Goal: Task Accomplishment & Management: Use online tool/utility

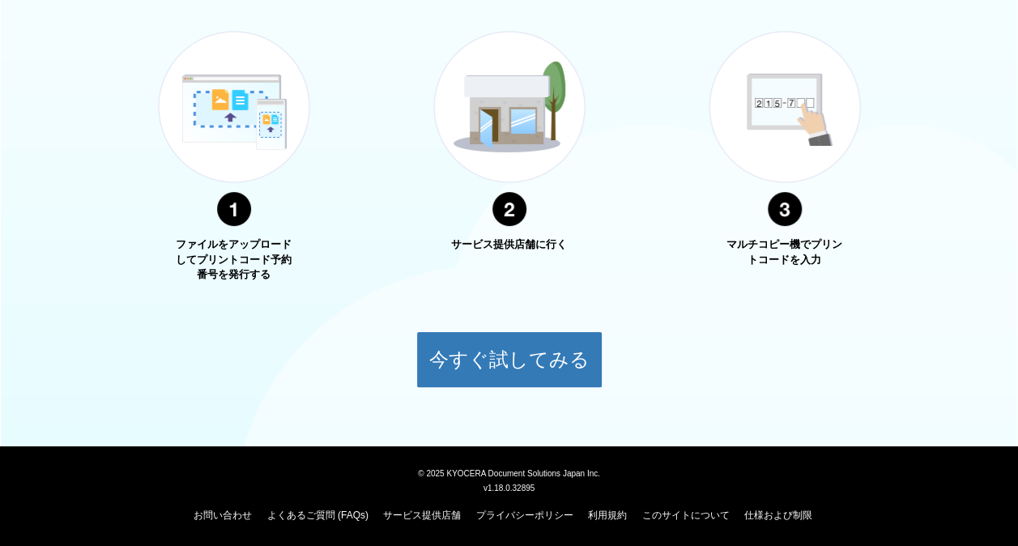
scroll to position [619, 0]
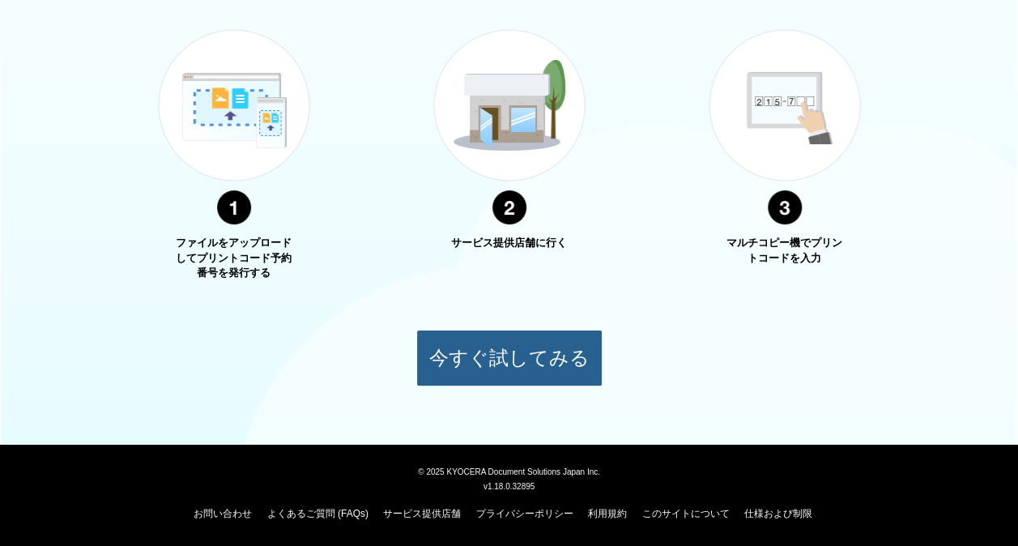
click at [492, 363] on button "今すぐ試してみる" at bounding box center [509, 358] width 186 height 57
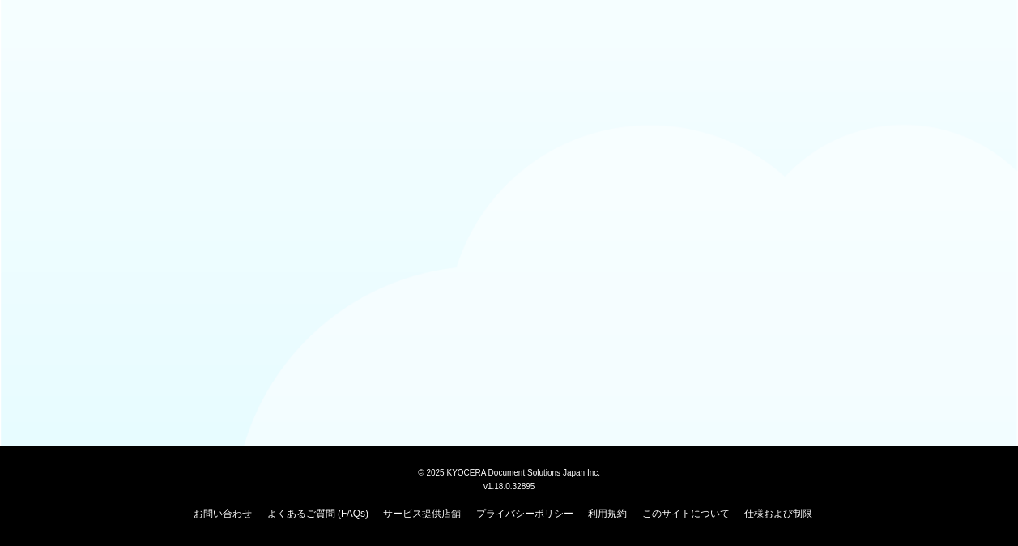
scroll to position [110, 0]
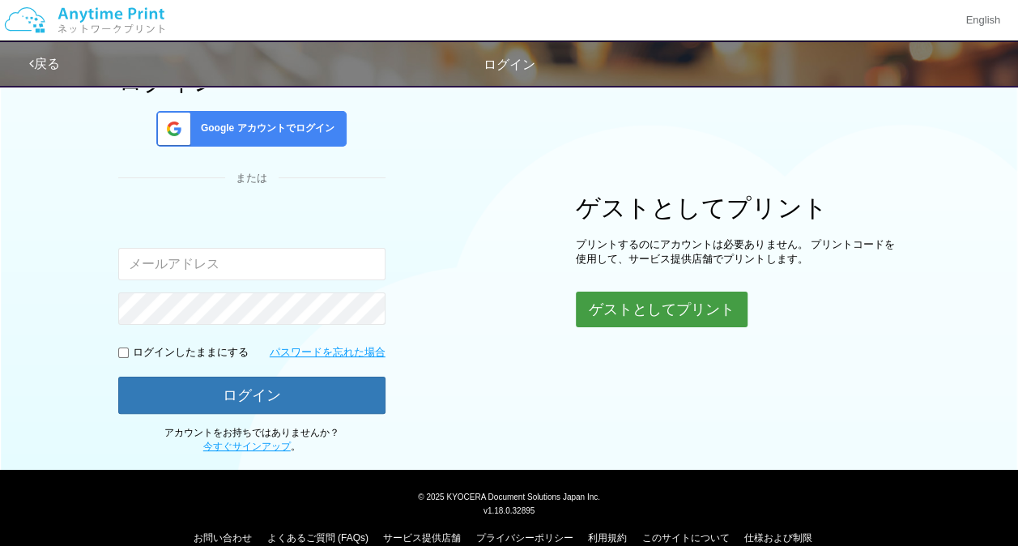
click at [627, 306] on button "ゲストとしてプリント" at bounding box center [662, 310] width 172 height 36
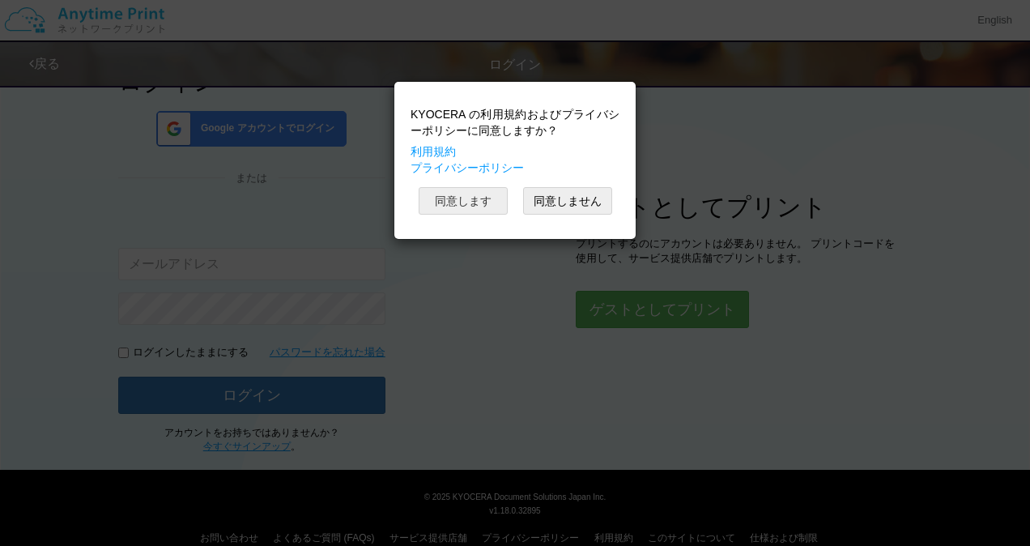
click at [472, 202] on button "同意します" at bounding box center [463, 201] width 89 height 28
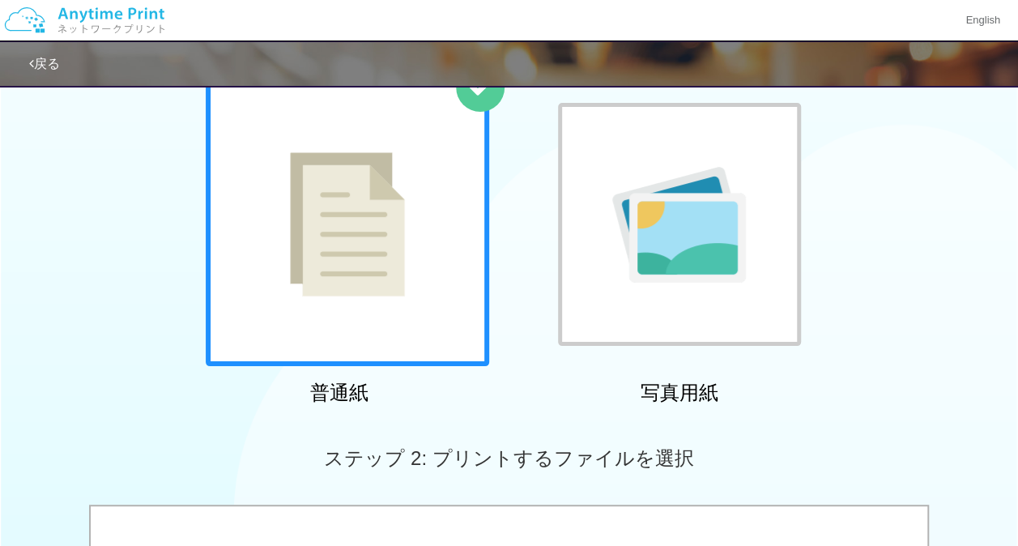
click at [343, 291] on img at bounding box center [347, 224] width 115 height 144
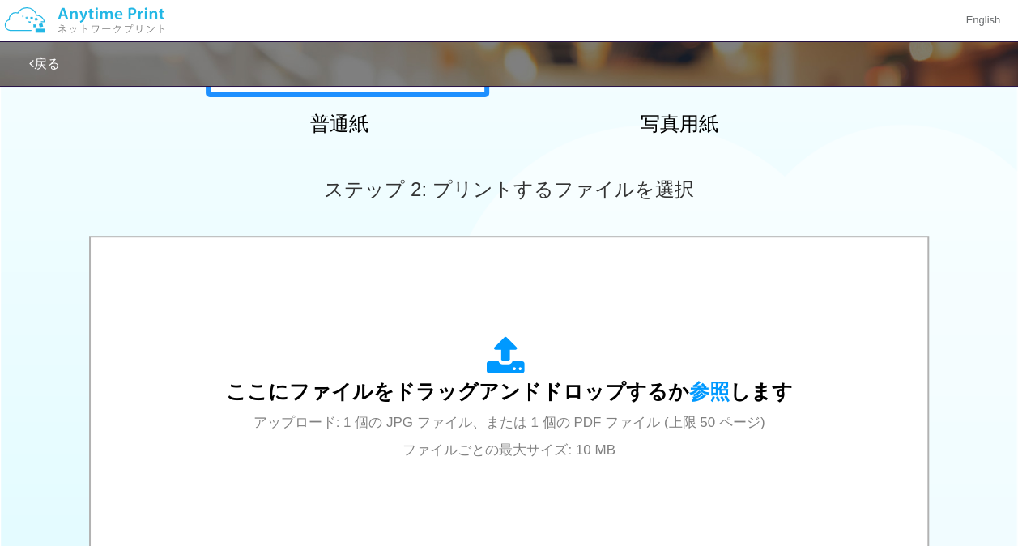
scroll to position [392, 0]
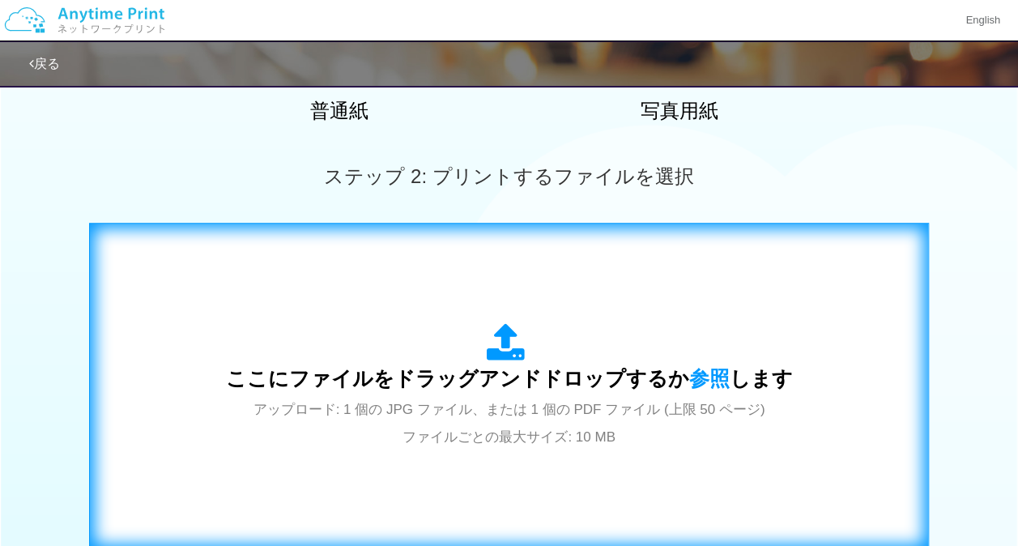
click at [705, 361] on div "ここにファイルをドラッグアンドドロップするか 参照 します アップロード: 1 個の JPG ファイル、または 1 個の PDF ファイル (上限 50 ペー…" at bounding box center [509, 386] width 567 height 126
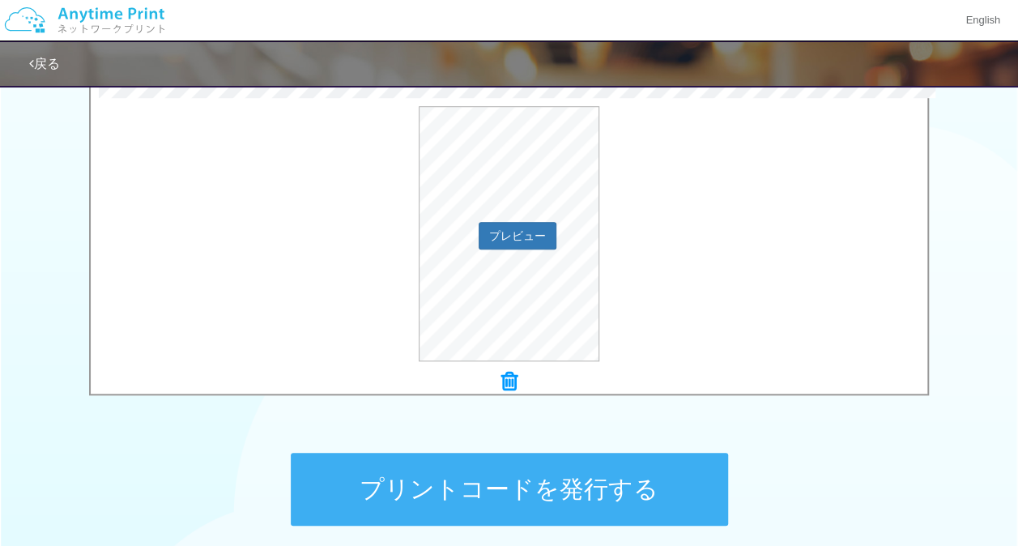
scroll to position [543, 0]
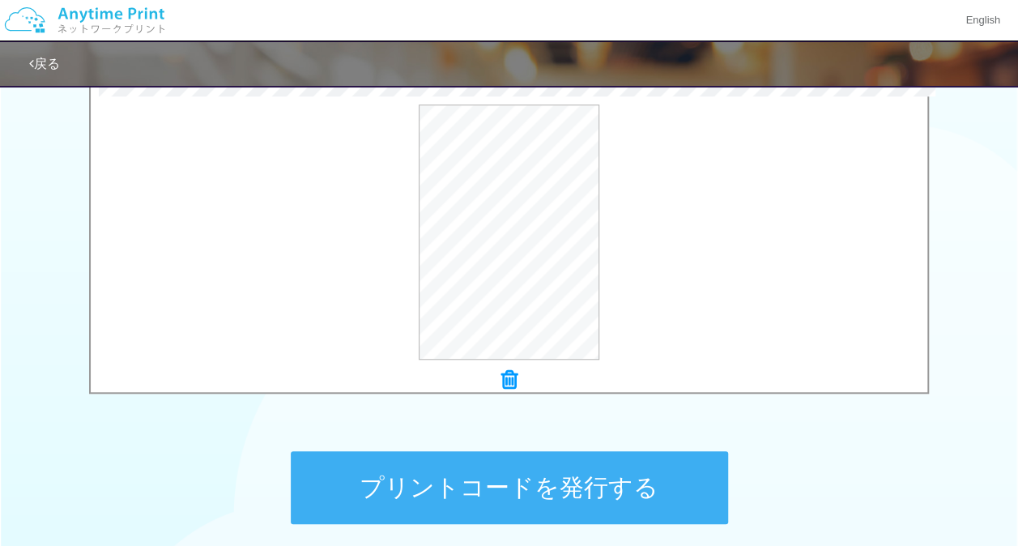
click at [486, 493] on button "プリントコードを発行する" at bounding box center [509, 487] width 437 height 73
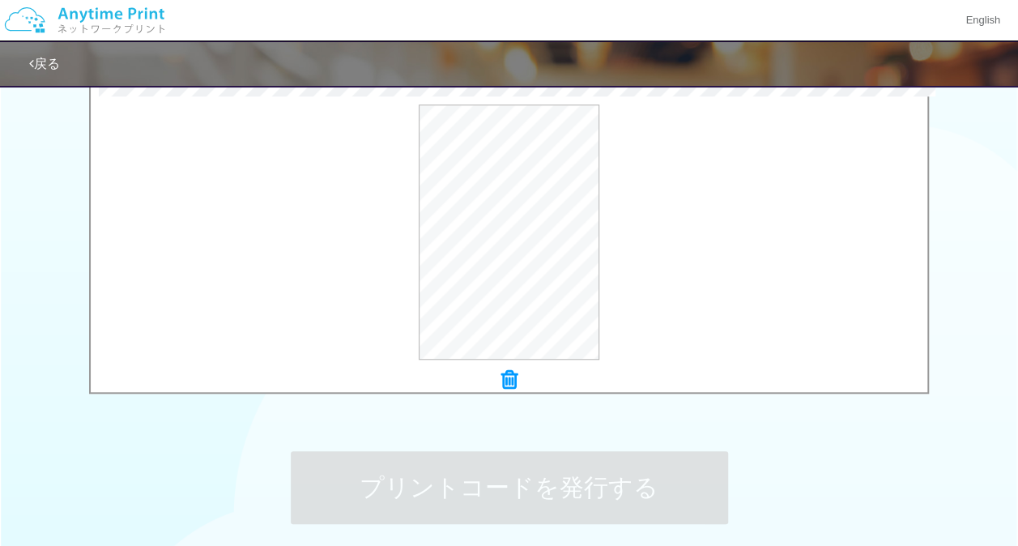
scroll to position [0, 0]
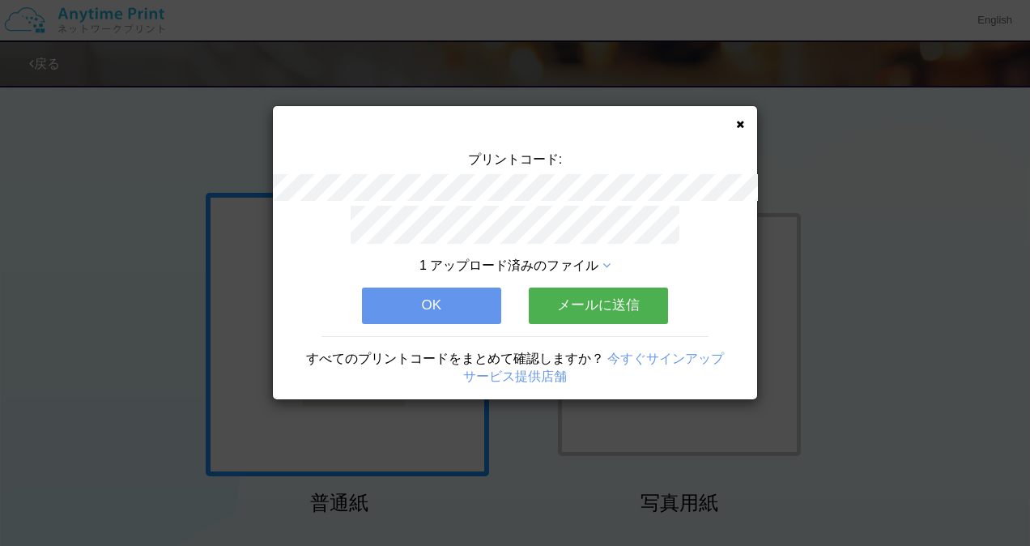
click at [745, 123] on div "プリントコード: 1 アップロード済みのファイル OK メールに送信 すべてのプリントコードをまとめて確認しますか？ 今すぐサインアップ サービス提供店舗" at bounding box center [515, 252] width 484 height 293
click at [741, 123] on icon at bounding box center [740, 124] width 8 height 11
